Goal: Communication & Community: Ask a question

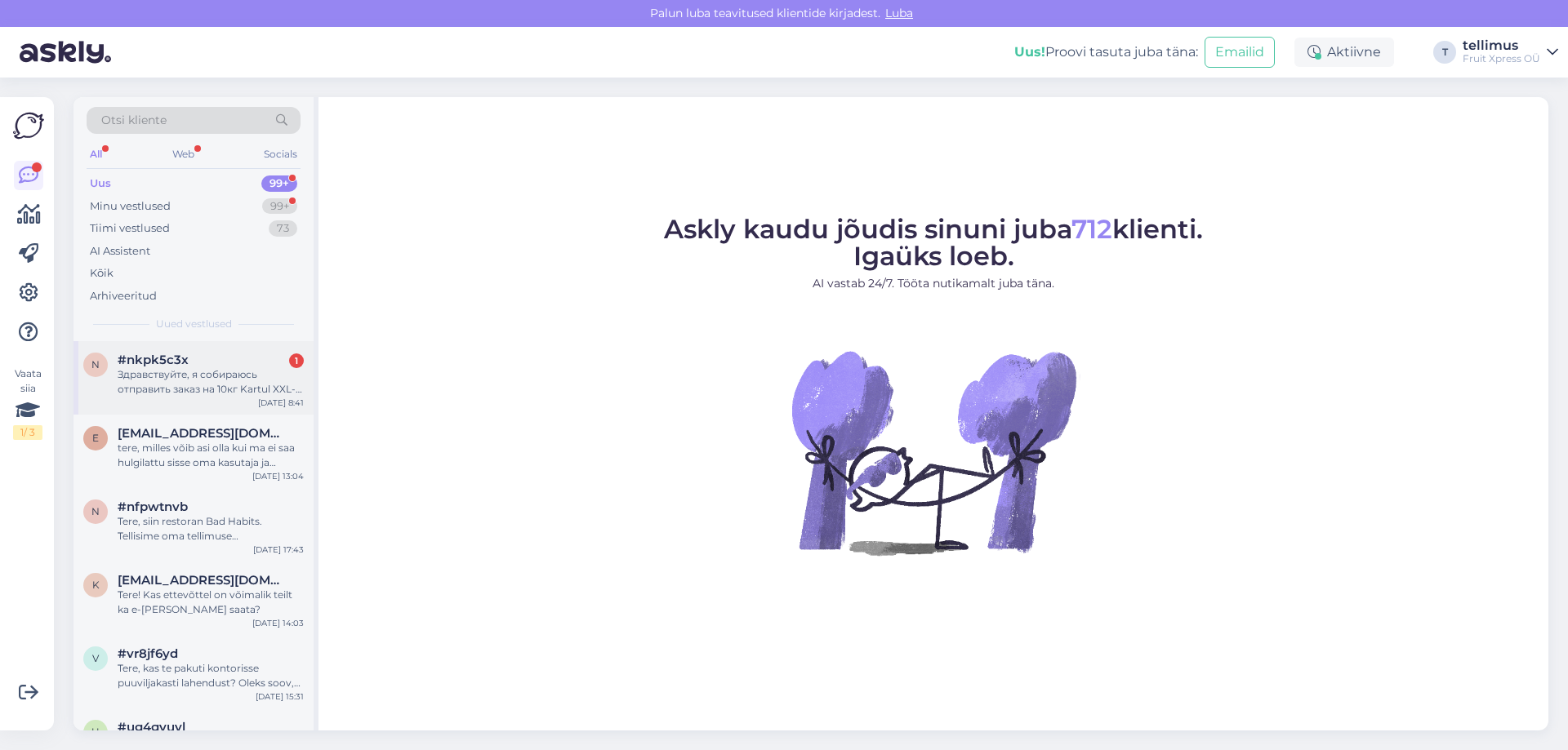
click at [189, 386] on div "Здравствуйте, я собираюсь отправить заказ на 10кг Kartul XXL- Можно пожалуйста …" at bounding box center [210, 382] width 186 height 30
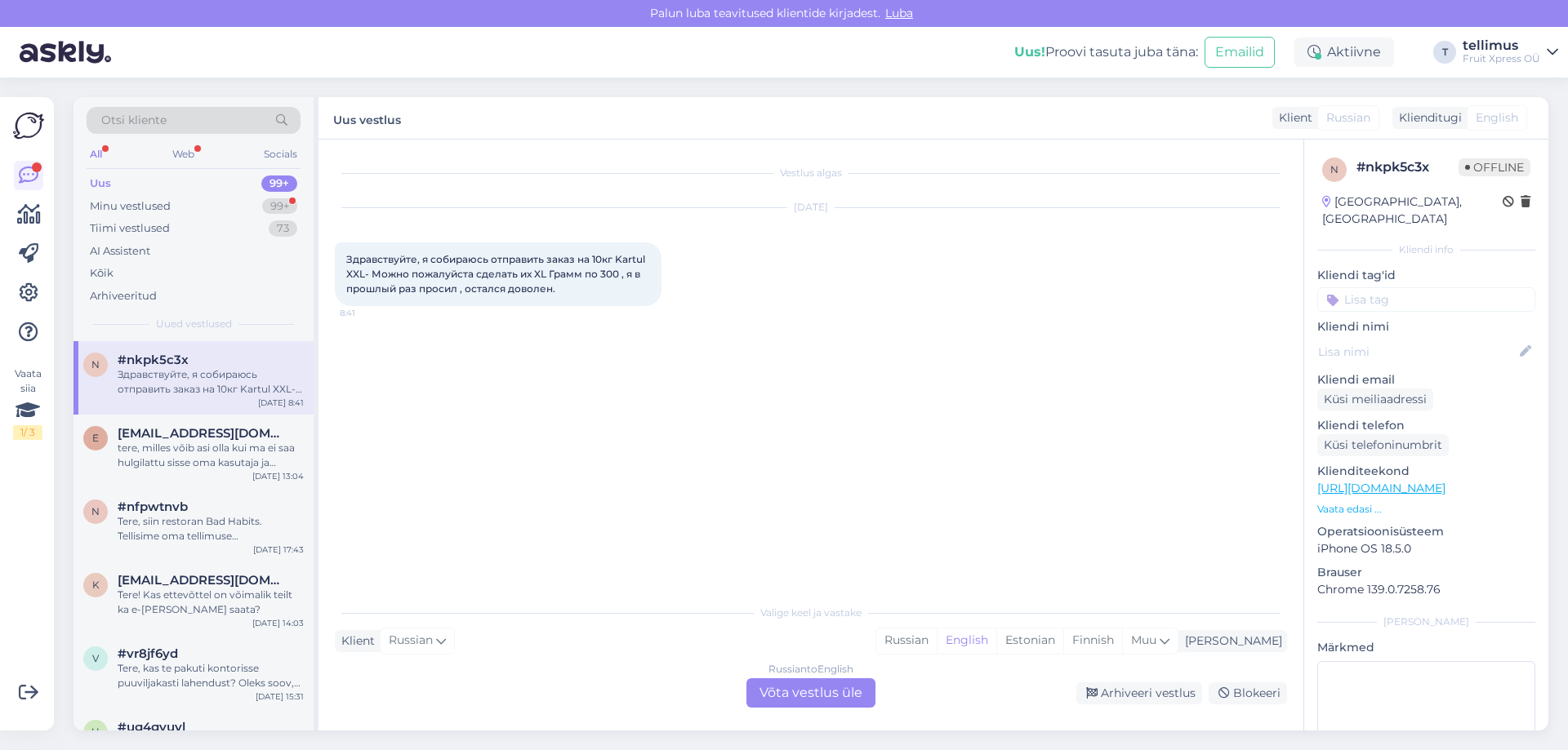
click at [758, 692] on div "Russian to English Võta vestlus üle" at bounding box center [811, 694] width 129 height 30
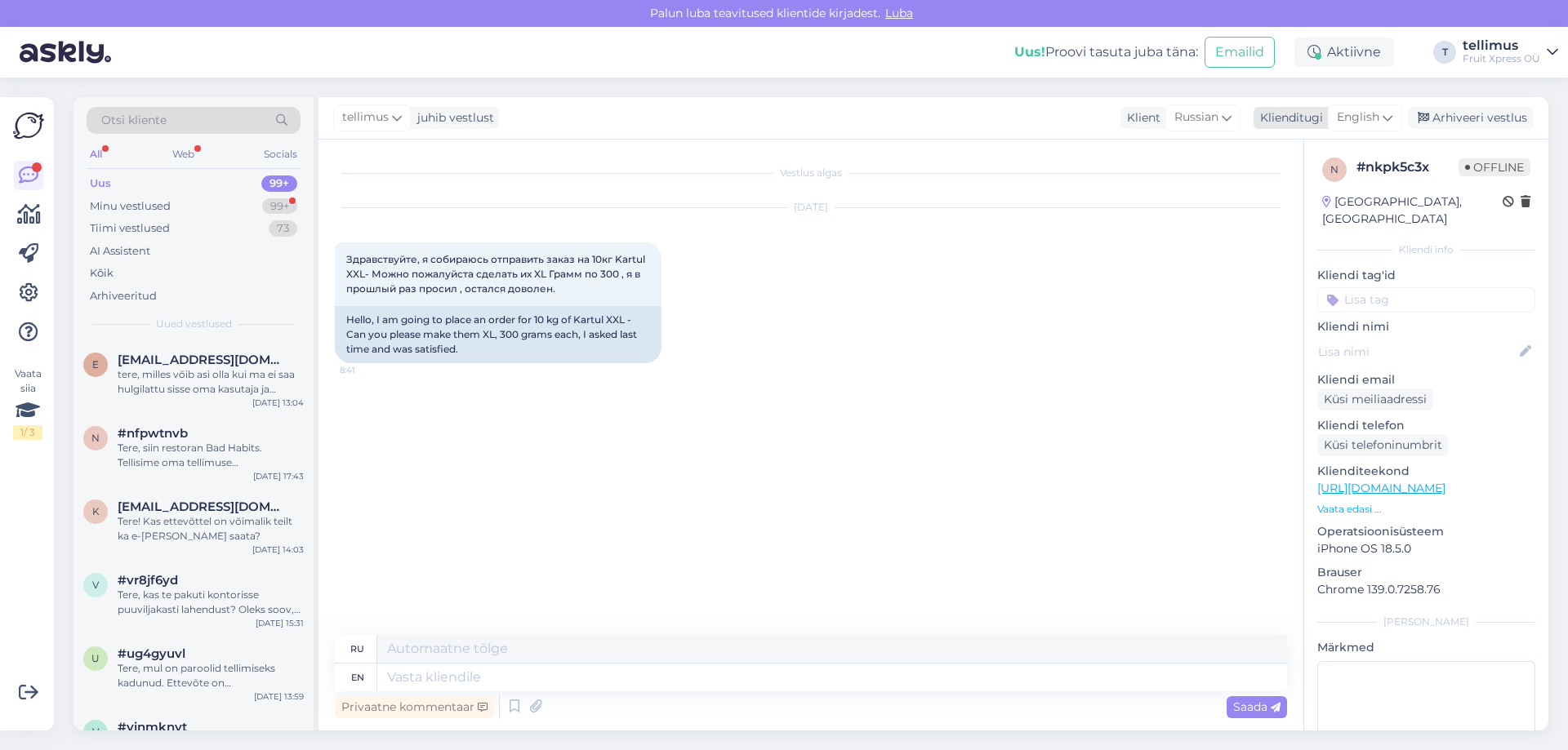
click at [1379, 112] on span "English" at bounding box center [1357, 117] width 42 height 18
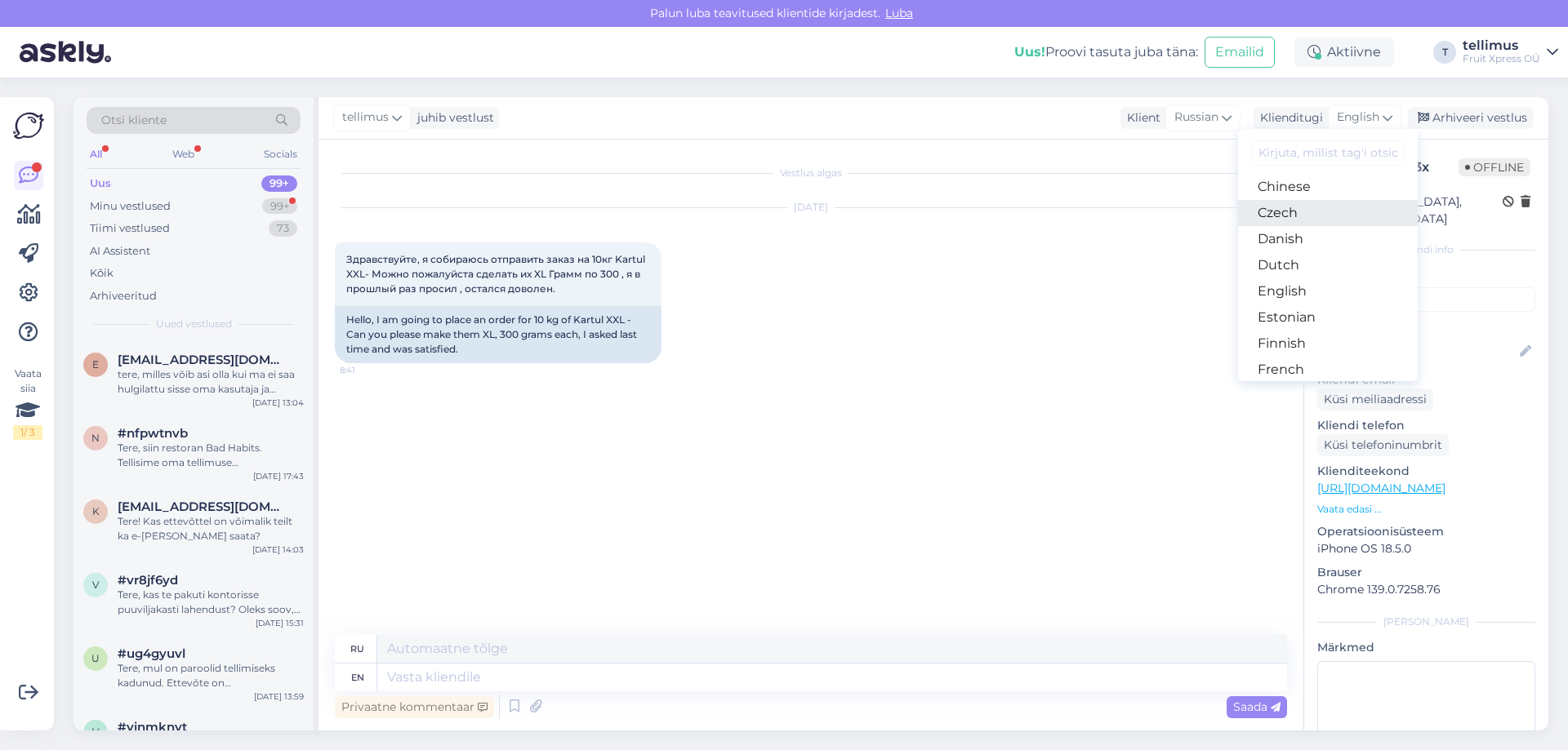
scroll to position [163, 0]
click at [1287, 240] on link "Estonian" at bounding box center [1327, 236] width 179 height 26
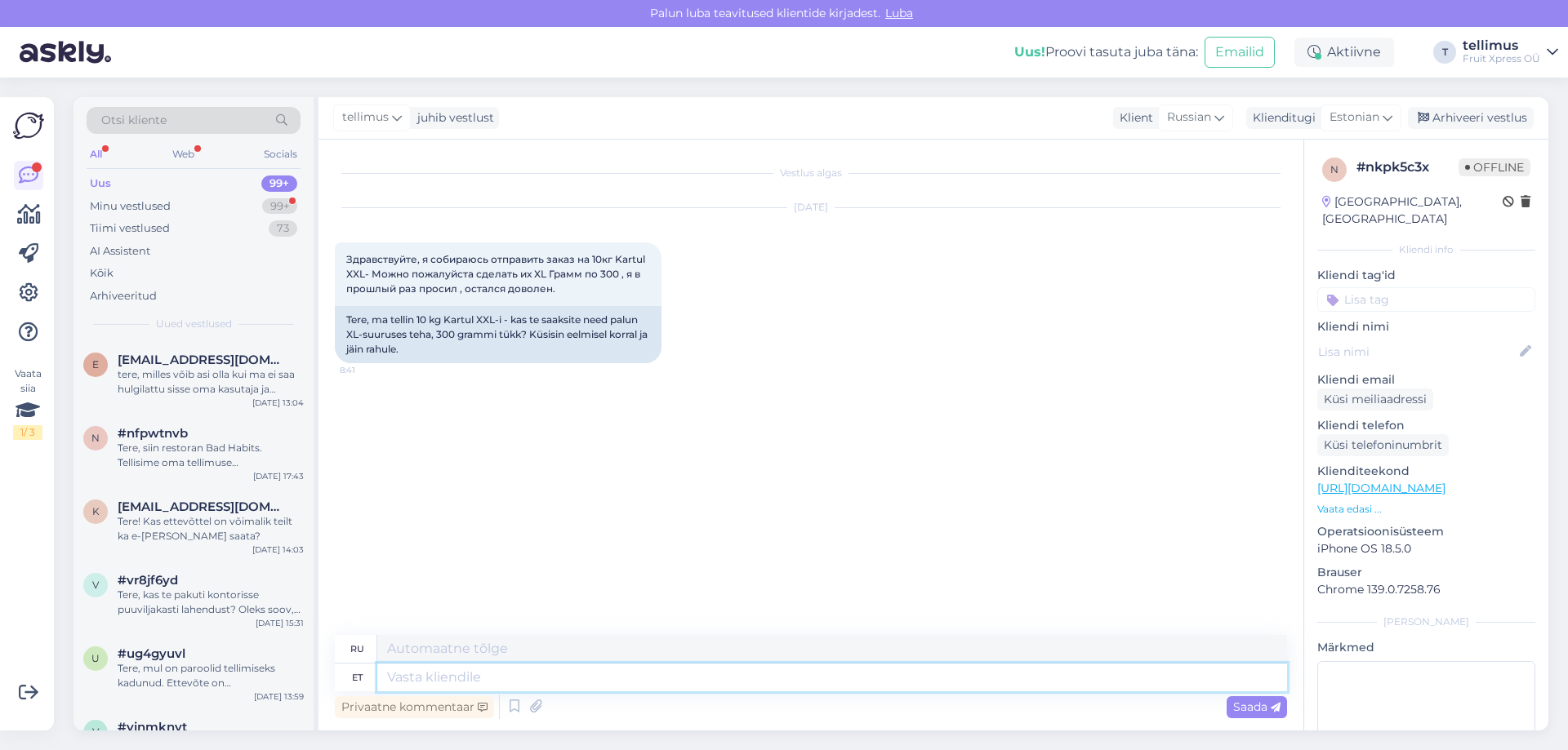
click at [444, 674] on textarea at bounding box center [832, 678] width 910 height 28
type textarea "Tere ,"
type textarea "Привет,"
type textarea "Tere"
type textarea "Привет"
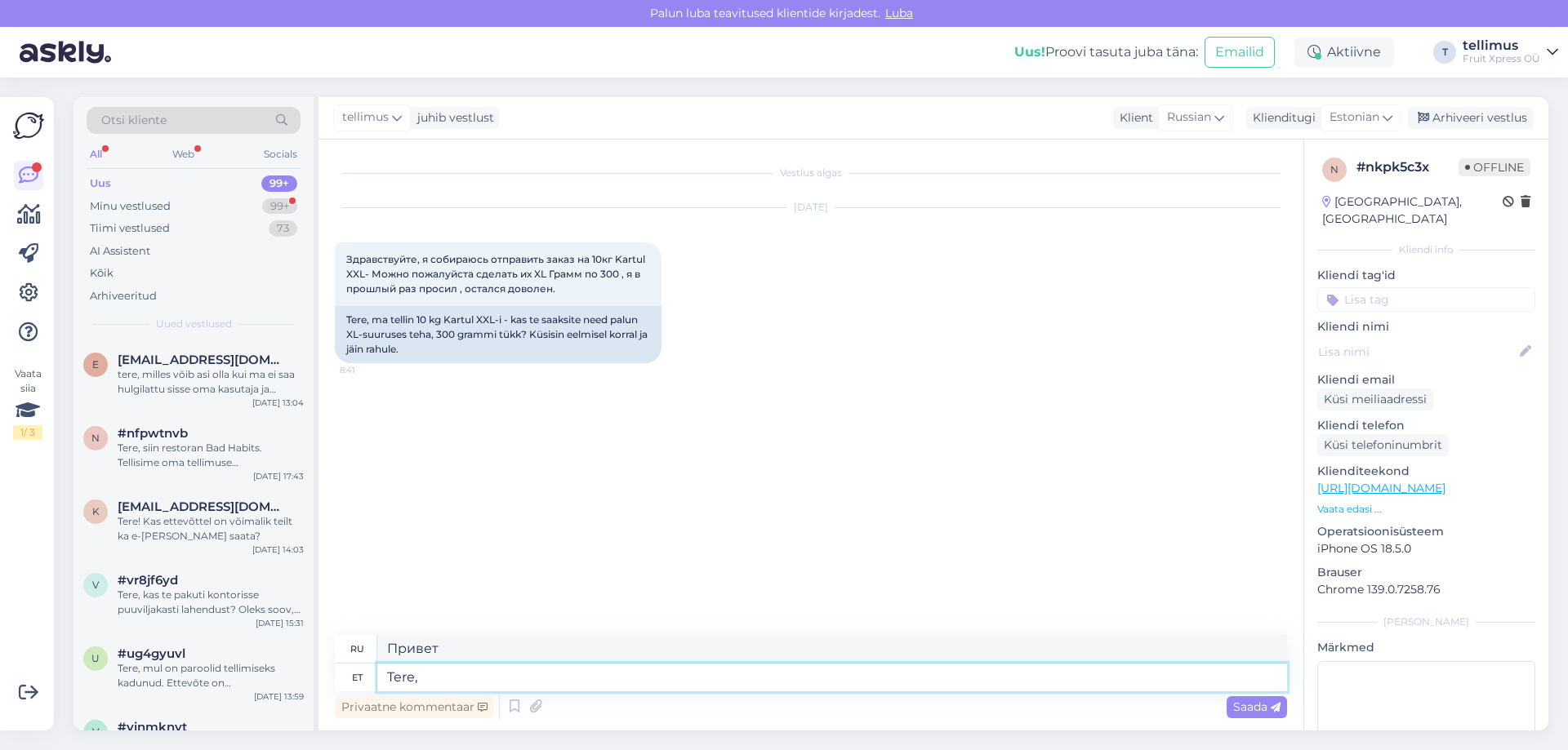
type textarea "Tere,"
type textarea "Привет,"
type textarea "Tere, [PERSON_NAME]"
type textarea "Привет, откуда ты?"
type textarea "Tere, [PERSON_NAME] kuna te"
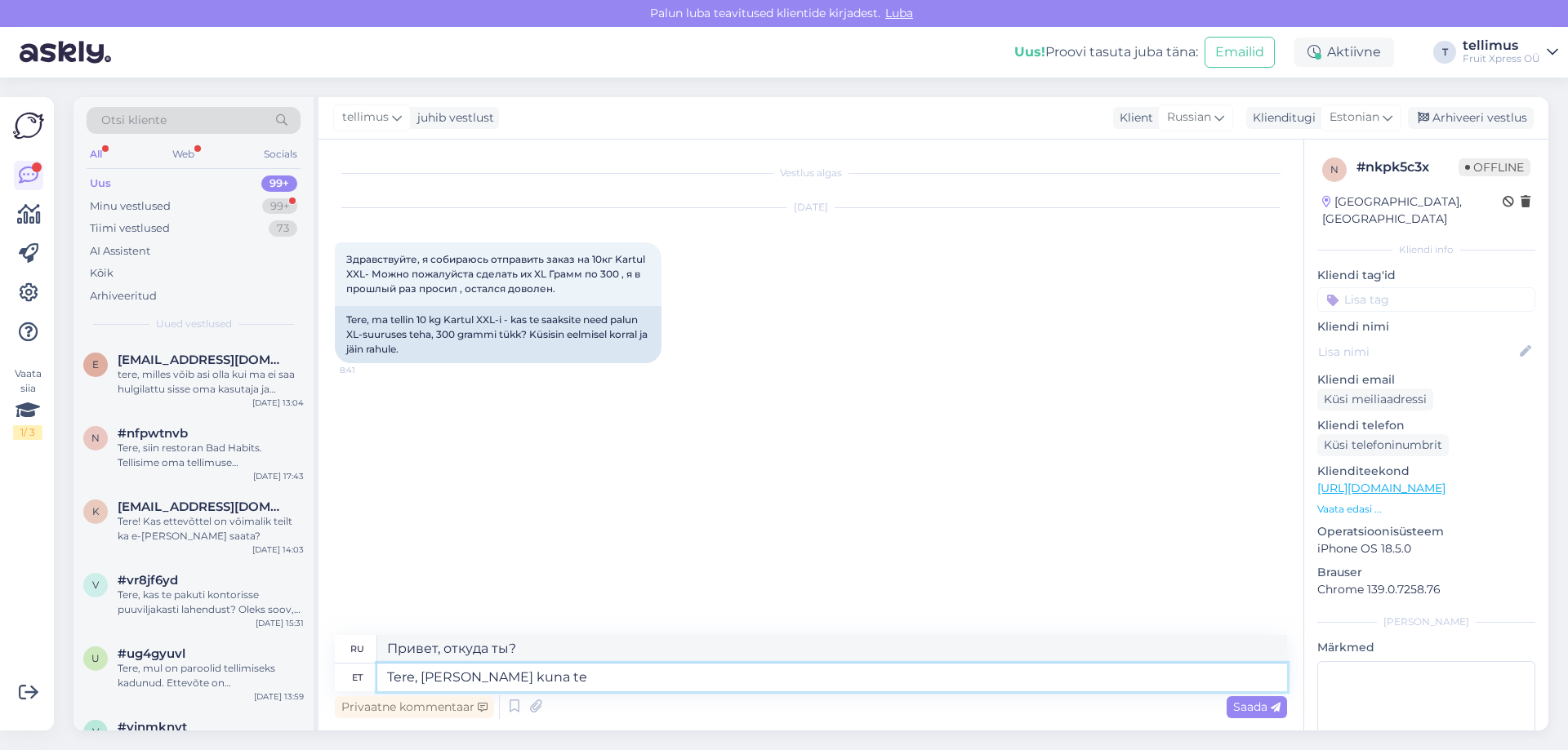
type textarea "Здравствуйте, где и когда?"
type textarea "Tere, [PERSON_NAME] kuna tellimus t"
type textarea "Здравствуйте, где и когда заказ?"
type textarea "Tere, [PERSON_NAME] kuna tellimus teht"
type textarea "Здравствуйте, где и когда вы оформили заказ?"
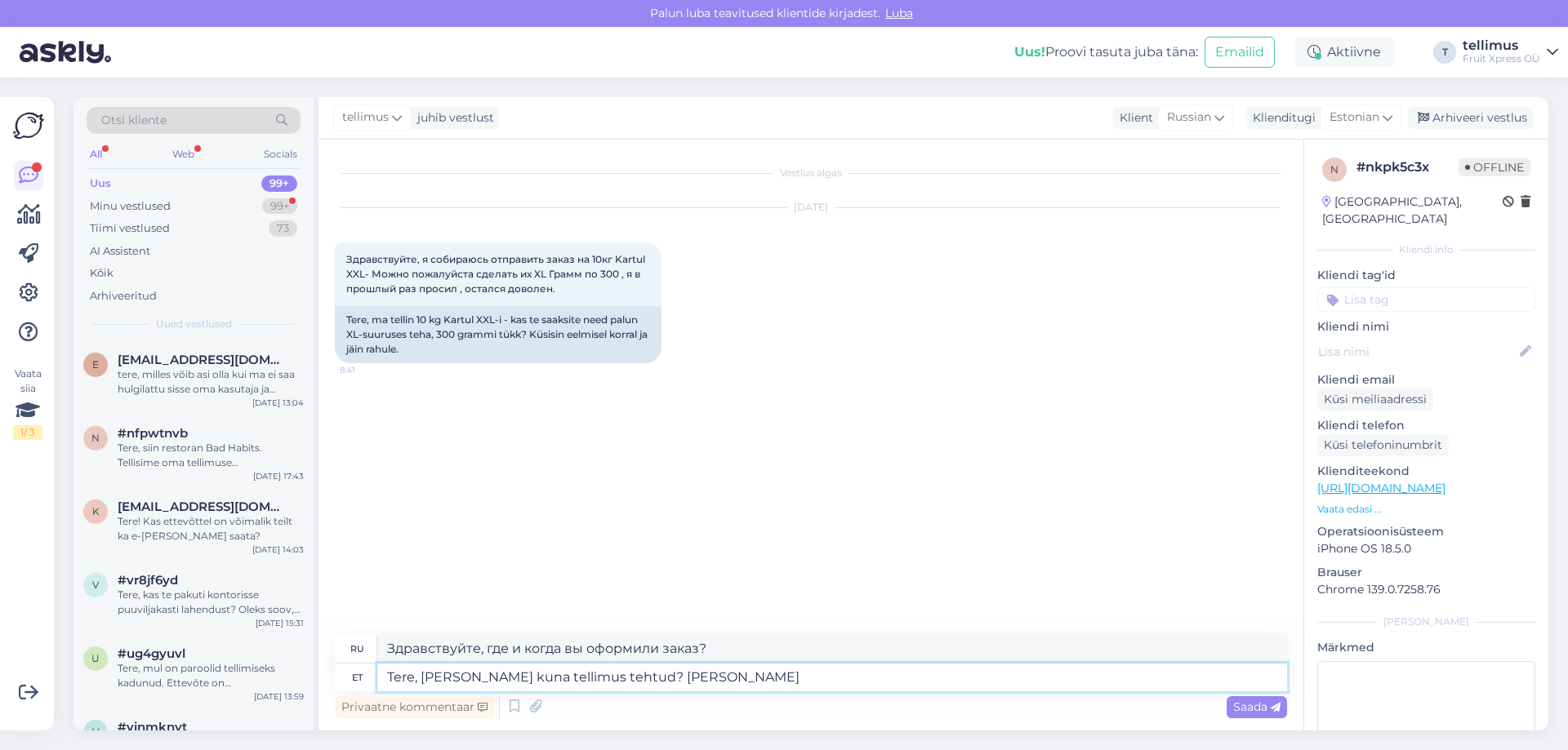
type textarea "Tere, [PERSON_NAME] kuna tellimus tehtud? [PERSON_NAME] n"
type textarea "Здравствуйте, где и когда был сделан заказ? Чей?"
type textarea "Tere, [PERSON_NAME] kuna tellimus tehtud? [PERSON_NAME] nimele"
type textarea "Здравствуйте, где и когда был сделан заказ? На чьё имя?"
type textarea "Tere, kust ja kuna tellimus tehtud? Kelle nimele?"
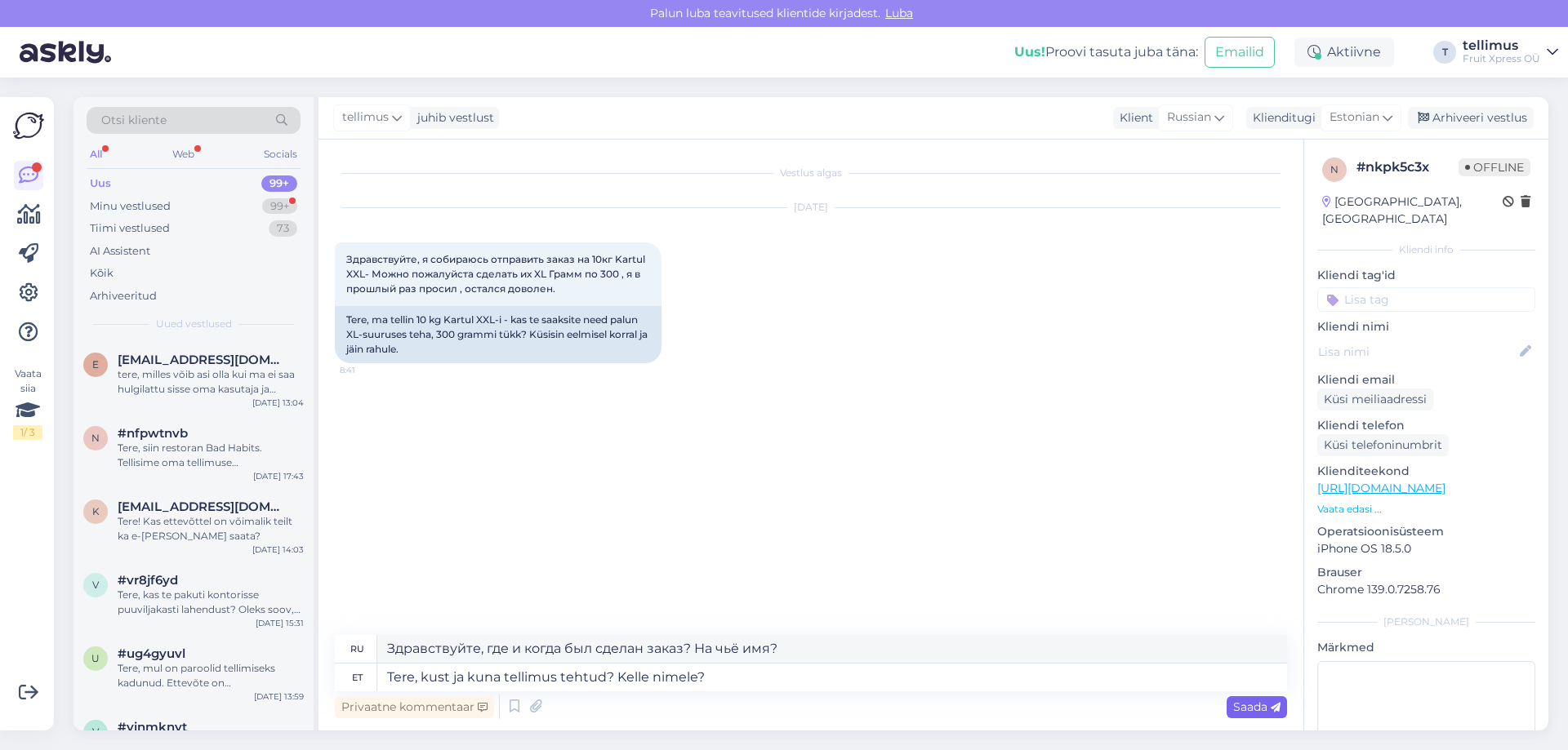
click at [1259, 711] on span "Saada" at bounding box center [1256, 707] width 47 height 15
